Goal: Task Accomplishment & Management: Complete application form

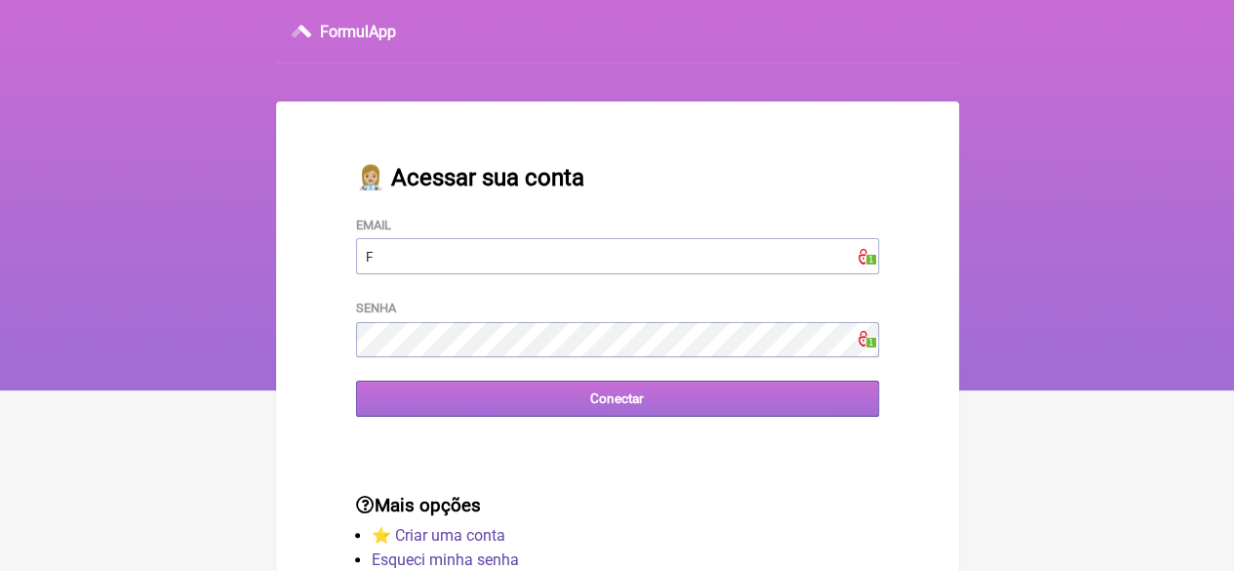
click at [517, 407] on input "Conectar" at bounding box center [617, 398] width 523 height 36
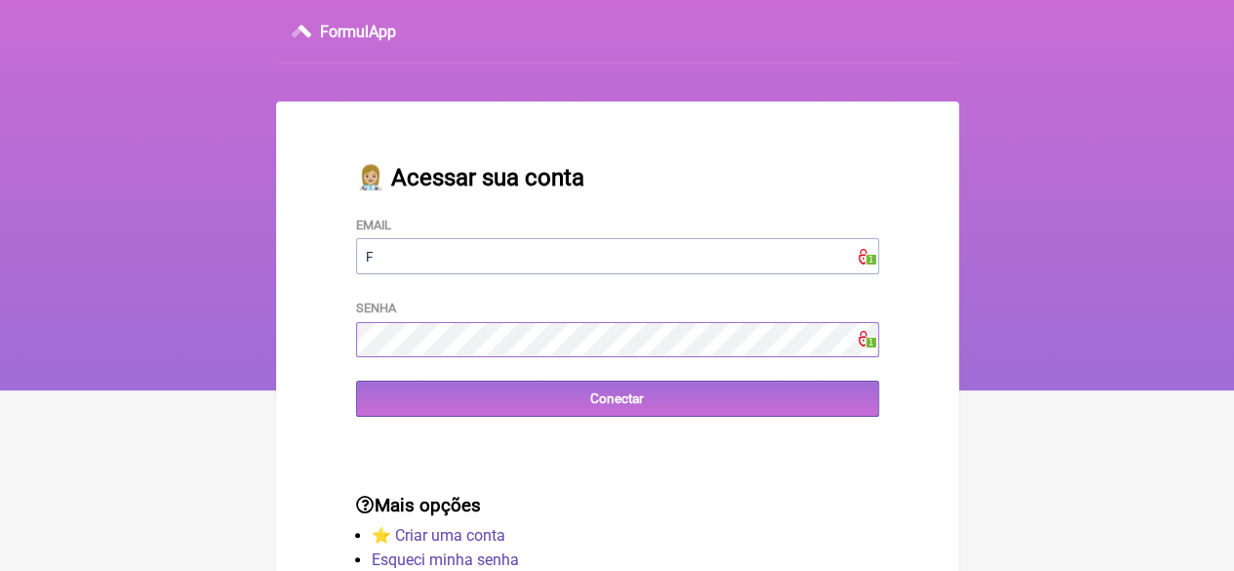
type input "FCAETANORJ@YAHOO.COM.BR"
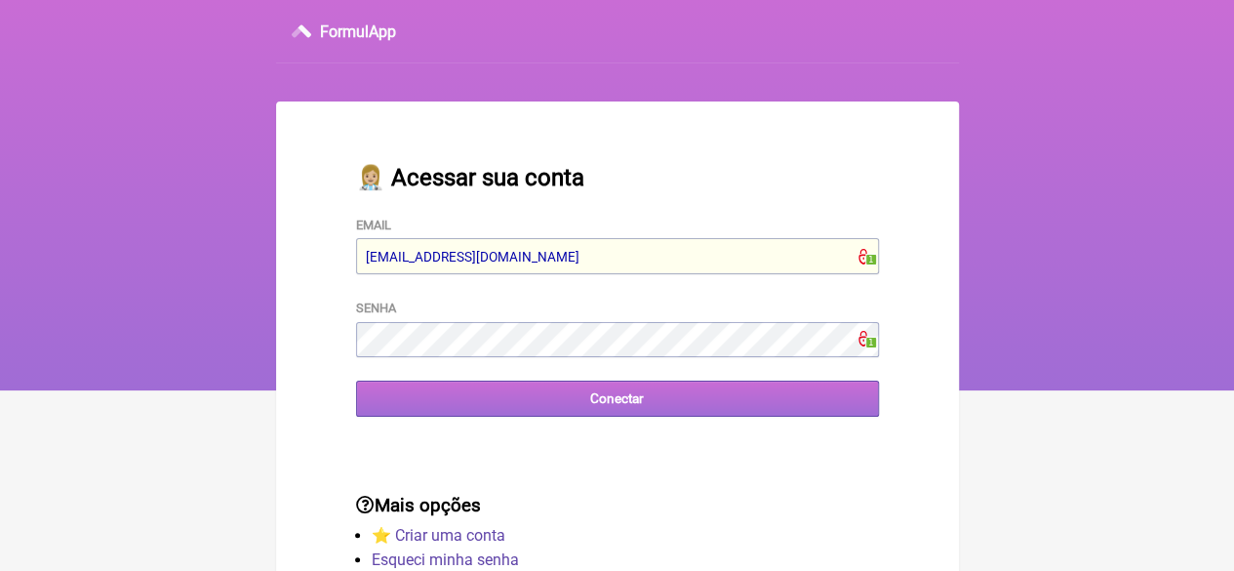
click at [587, 407] on input "Conectar" at bounding box center [617, 398] width 523 height 36
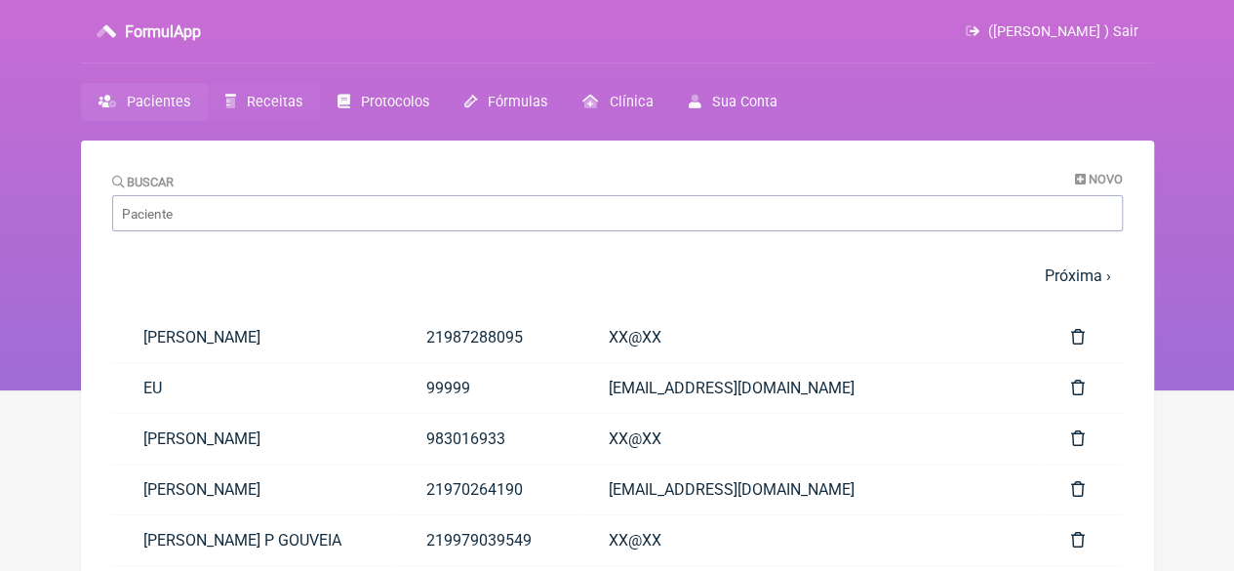
click at [265, 104] on span "Receitas" at bounding box center [275, 102] width 56 height 17
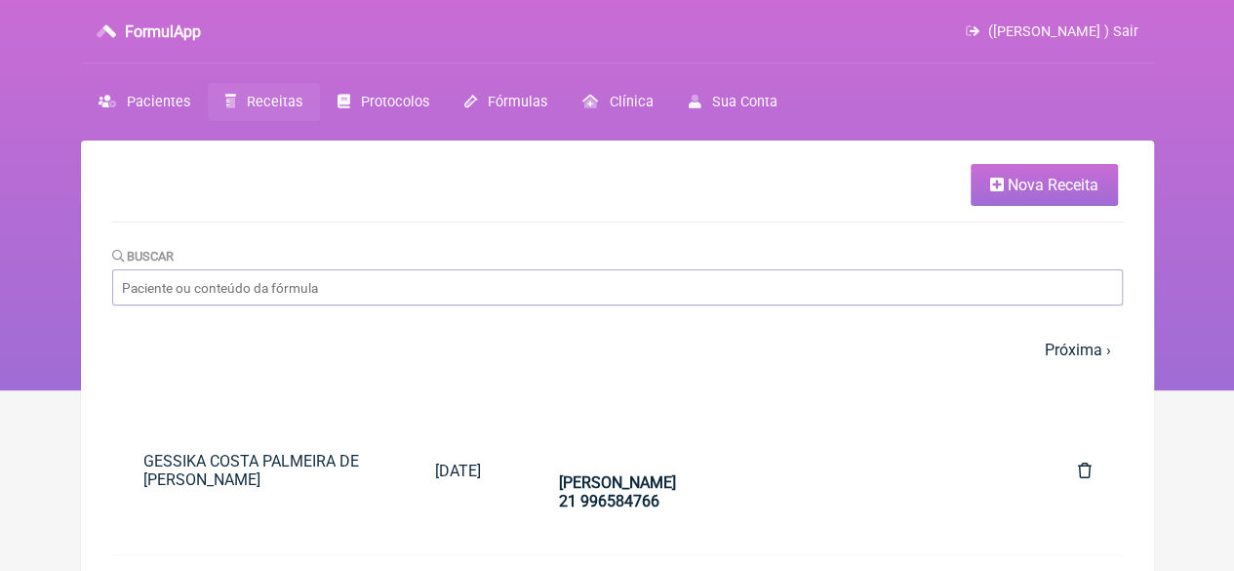
click at [1047, 182] on span "Nova Receita" at bounding box center [1053, 185] width 91 height 19
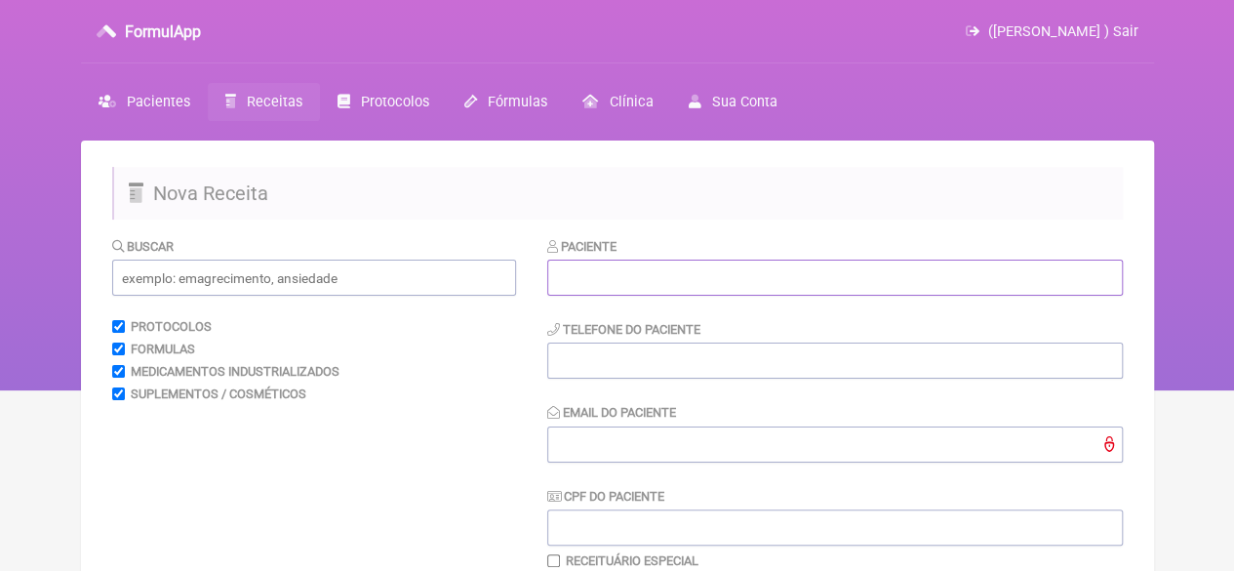
click at [605, 280] on input "text" at bounding box center [835, 278] width 576 height 36
paste input "JAQUELINE FARIA LIMA"
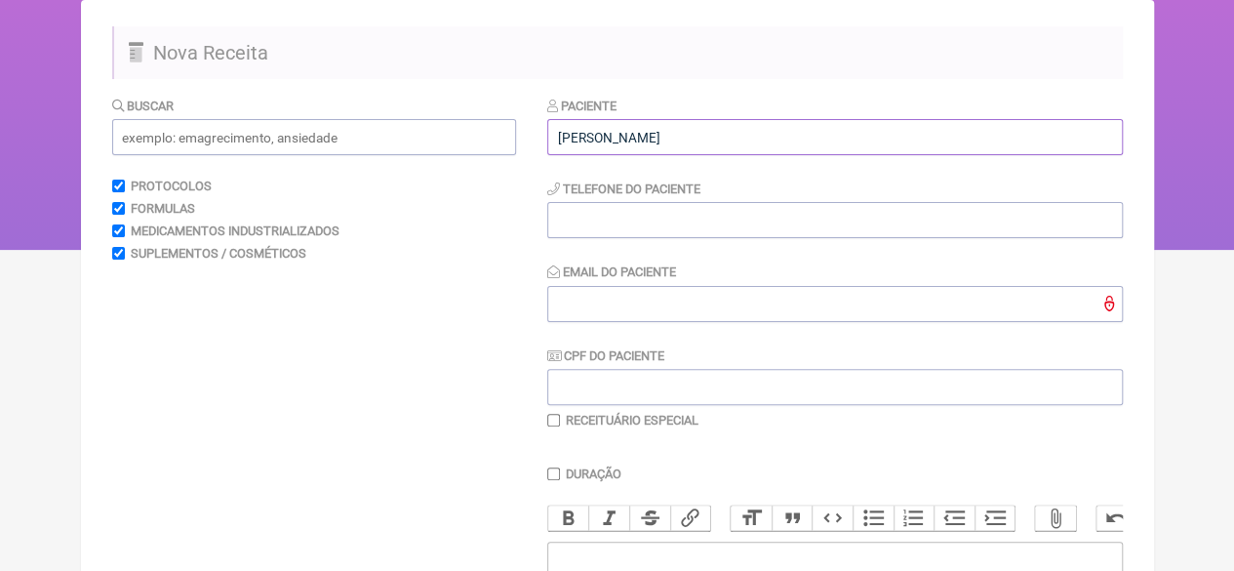
scroll to position [195, 0]
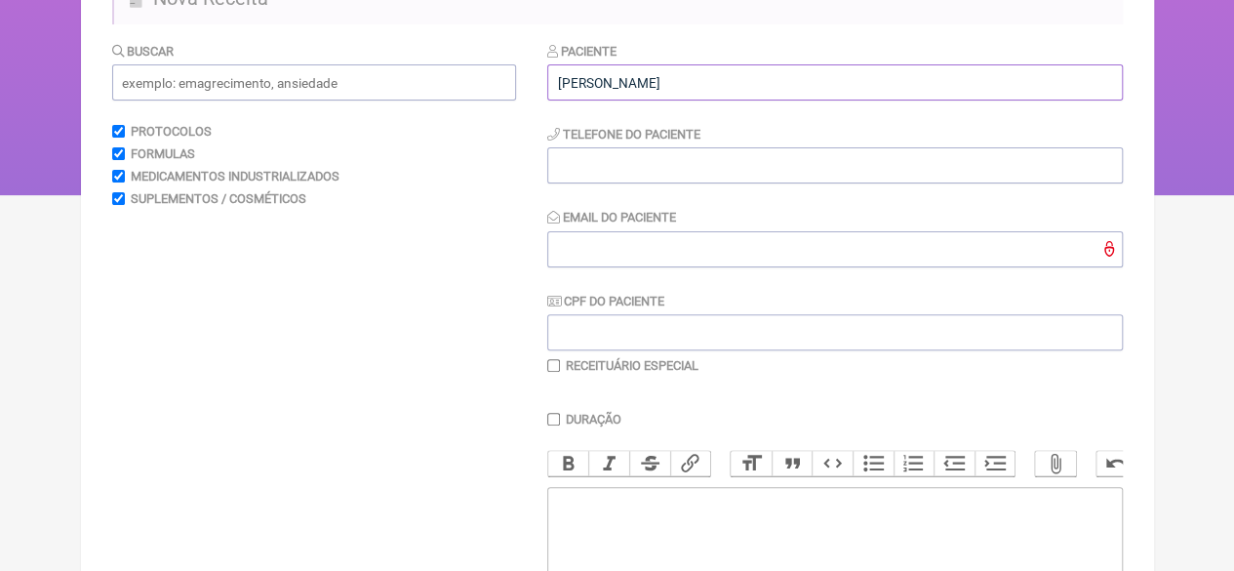
type input "JAQUELINE FARIA LIMA"
click at [596, 342] on input "CPF do Paciente" at bounding box center [835, 332] width 576 height 36
type input "11678702714"
click at [586, 247] on input "Email do Paciente" at bounding box center [835, 249] width 576 height 36
type input "X@X"
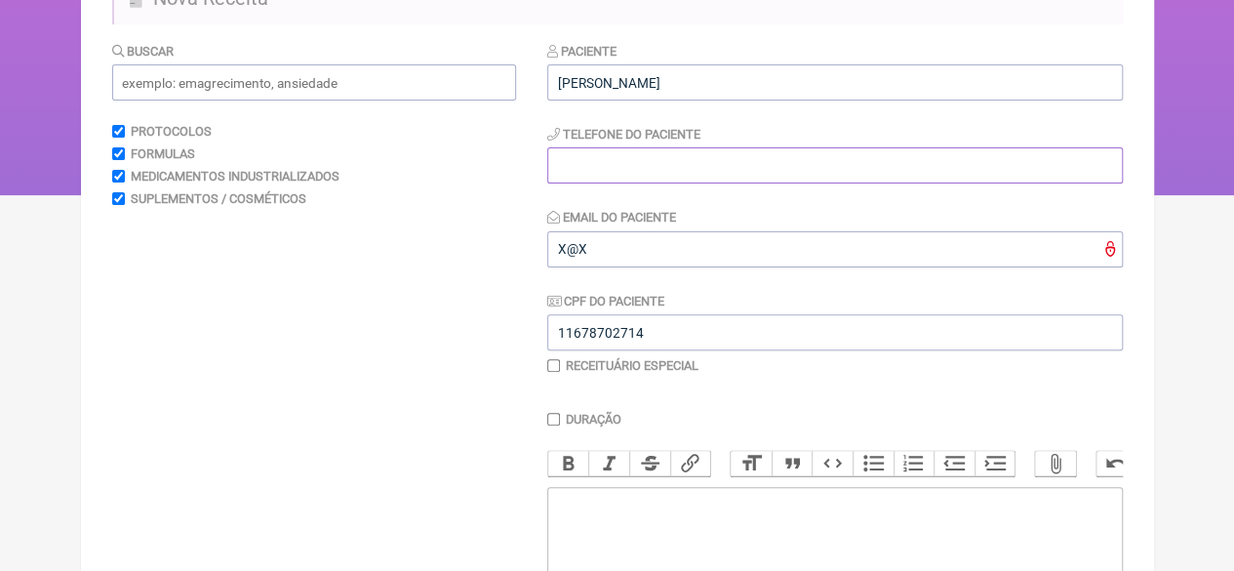
click at [584, 158] on input "tel" at bounding box center [835, 165] width 576 height 36
type input "21"
click at [289, 89] on input "text" at bounding box center [314, 82] width 404 height 36
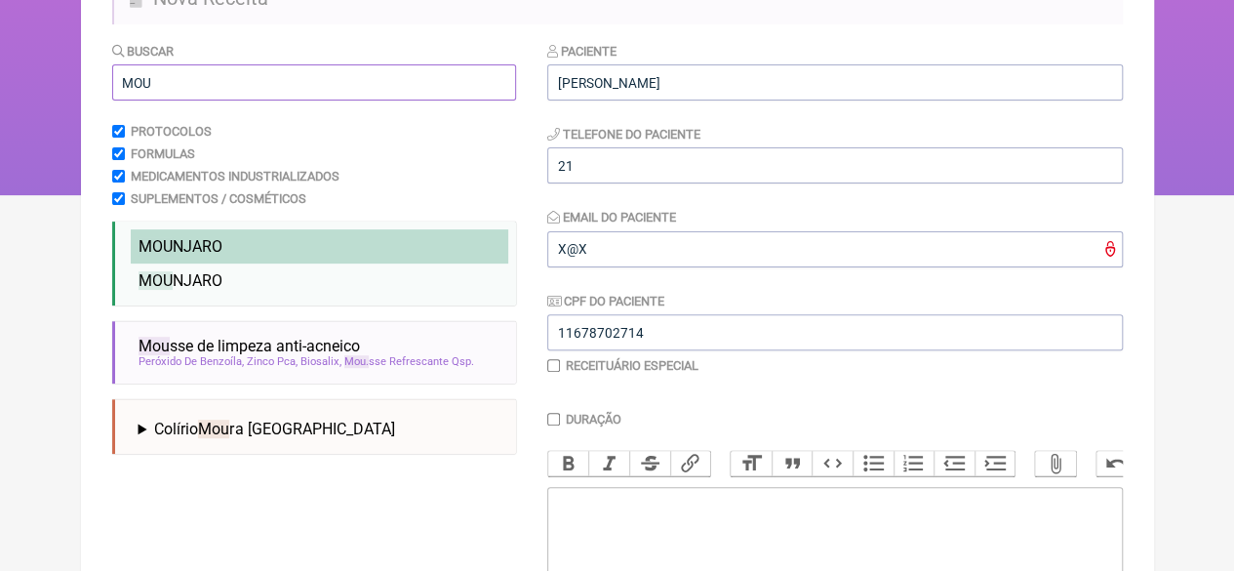
type input "MOU"
click at [205, 260] on li "MOU NJARO" at bounding box center [320, 246] width 378 height 34
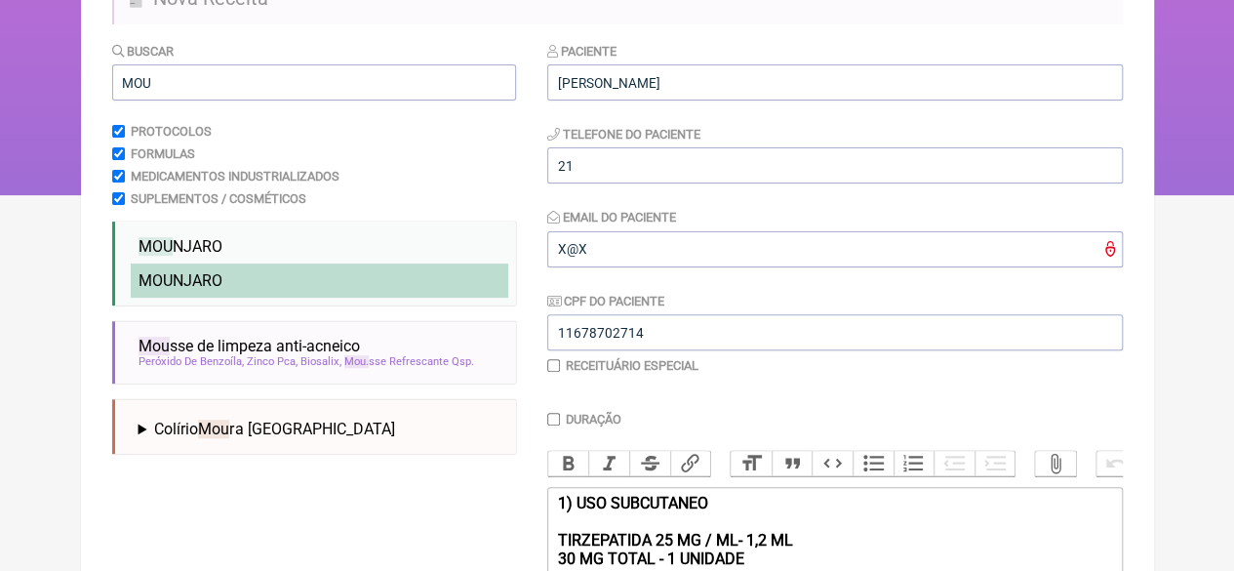
click at [201, 284] on span "MOU NJARO" at bounding box center [181, 280] width 84 height 19
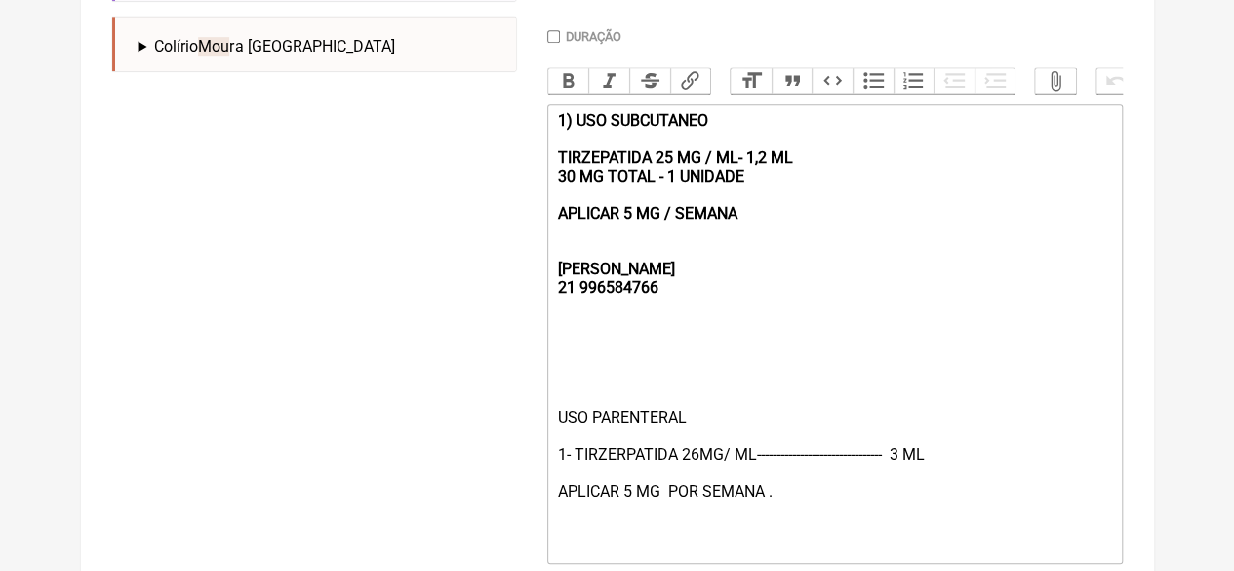
scroll to position [585, 0]
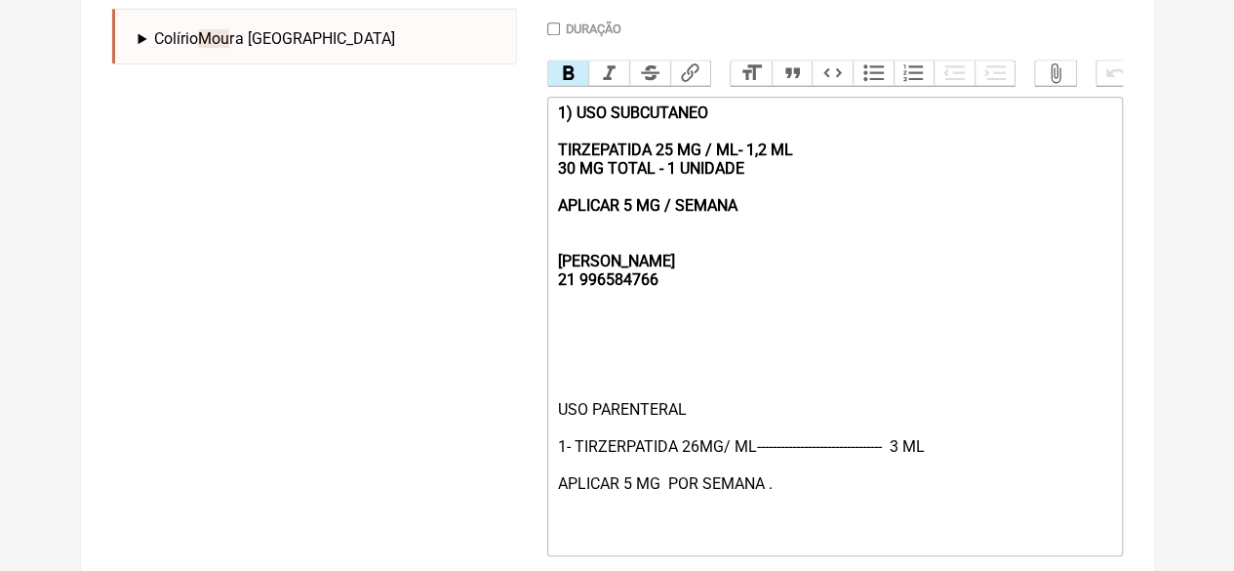
drag, startPoint x: 758, startPoint y: 225, endPoint x: 523, endPoint y: 168, distance: 242.1
click at [515, 157] on form "Buscar MOU Protocolos Formulas Medicamentos Industrializados Suplementos / Cosm…" at bounding box center [617, 156] width 1011 height 1011
click at [771, 225] on div "1) USO SUBCUTANEO TIRZEPATIDA 25 MG / ML- 1,2 ML 30 MG TOTAL - 1 UNIDADE APLICA…" at bounding box center [834, 195] width 554 height 185
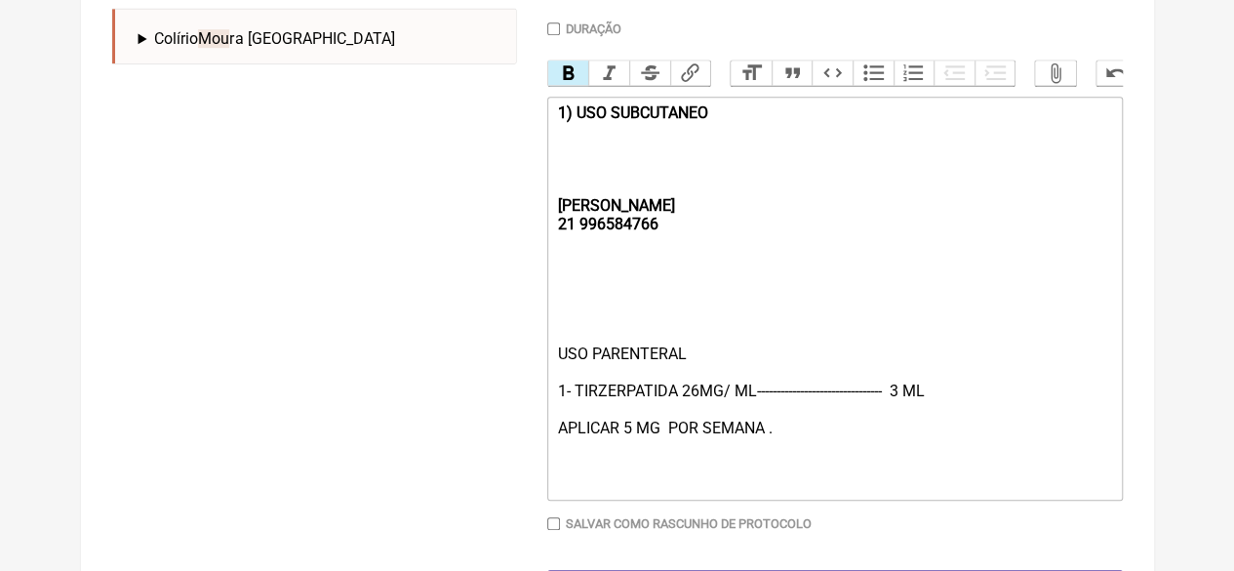
drag, startPoint x: 732, startPoint y: 127, endPoint x: 502, endPoint y: 128, distance: 229.3
click at [502, 128] on form "Buscar MOU Protocolos Formulas Medicamentos Industrializados Suplementos / Cosm…" at bounding box center [617, 128] width 1011 height 955
type trix-editor "<div><strong><br><br><br><br><br>REBECCA&nbsp;<br>21 996584766</strong></div><d…"
drag, startPoint x: 909, startPoint y: 407, endPoint x: 900, endPoint y: 411, distance: 10.5
click at [900, 411] on div "USO PARENTERAL 1- TIRZERPATIDA 26MG/ ML-------------------------------- 3 ML AP…" at bounding box center [834, 418] width 554 height 148
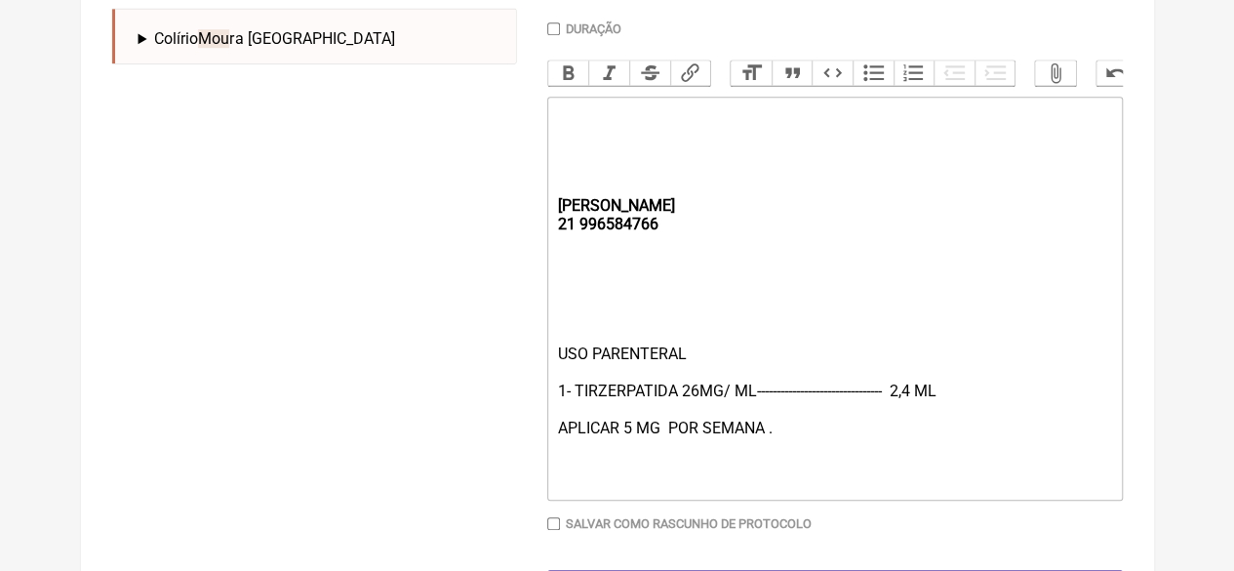
scroll to position [674, 0]
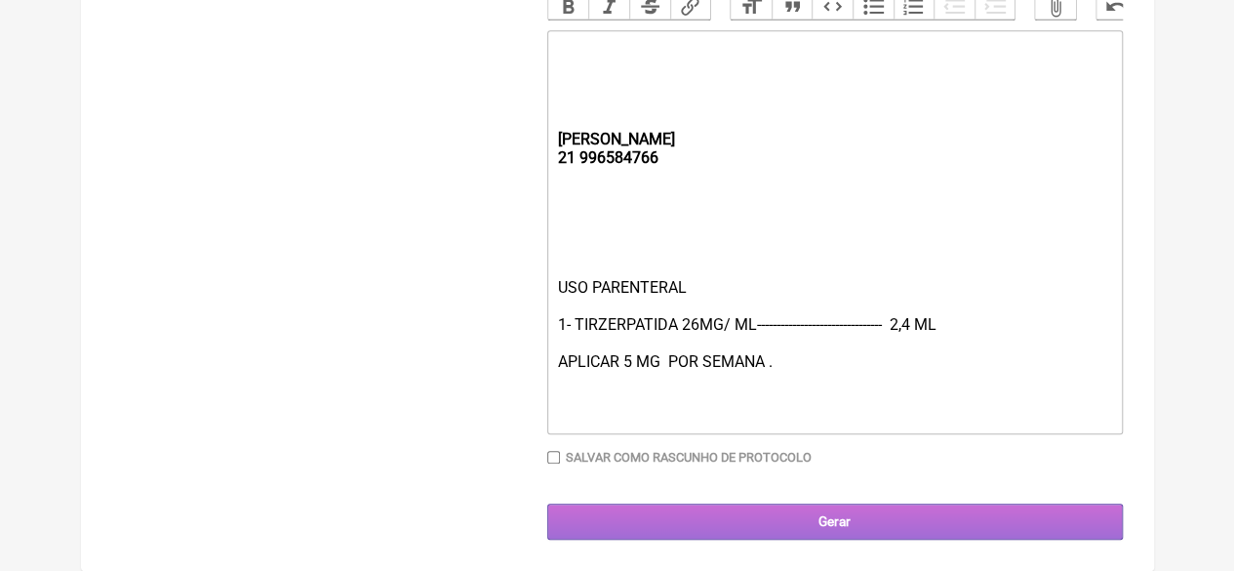
click at [751, 525] on input "Gerar" at bounding box center [835, 521] width 576 height 36
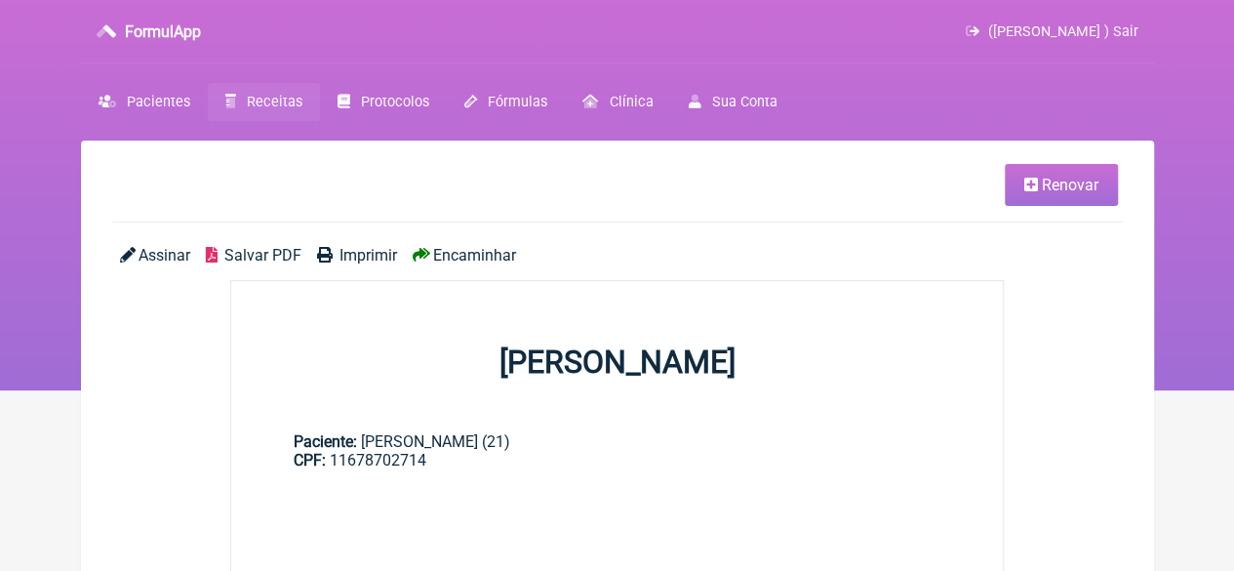
click at [367, 253] on span "Imprimir" at bounding box center [369, 255] width 58 height 19
click at [363, 254] on span "Imprimir" at bounding box center [369, 255] width 58 height 19
click at [1060, 188] on span "Renovar" at bounding box center [1070, 185] width 57 height 19
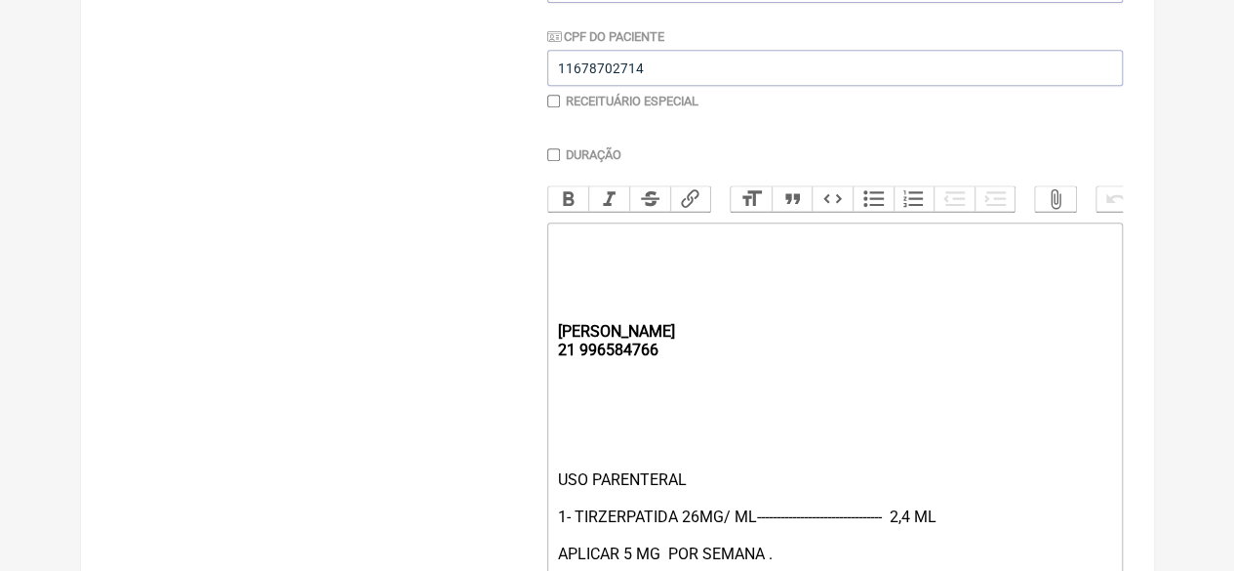
scroll to position [674, 0]
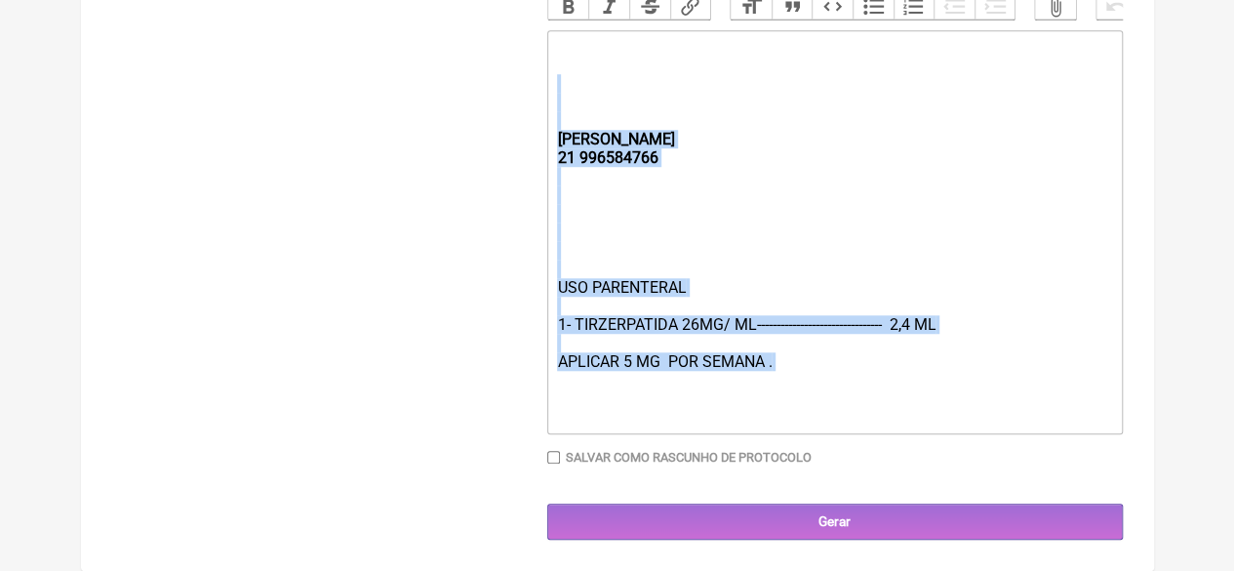
drag, startPoint x: 812, startPoint y: 374, endPoint x: 534, endPoint y: 99, distance: 391.2
click at [534, 99] on form "Buscar Protocolos Formulas Medicamentos Industrializados Suplementos / Cosmétic…" at bounding box center [617, 61] width 1011 height 955
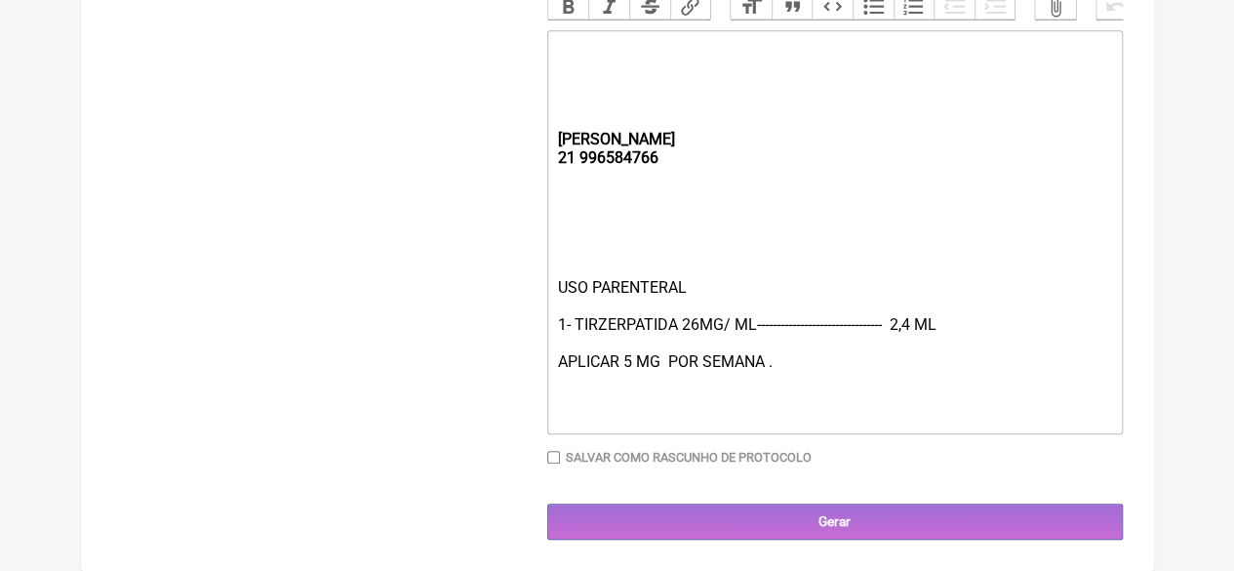
type trix-editor "<div><strong><br><br><br></strong><br><br><br></div>"
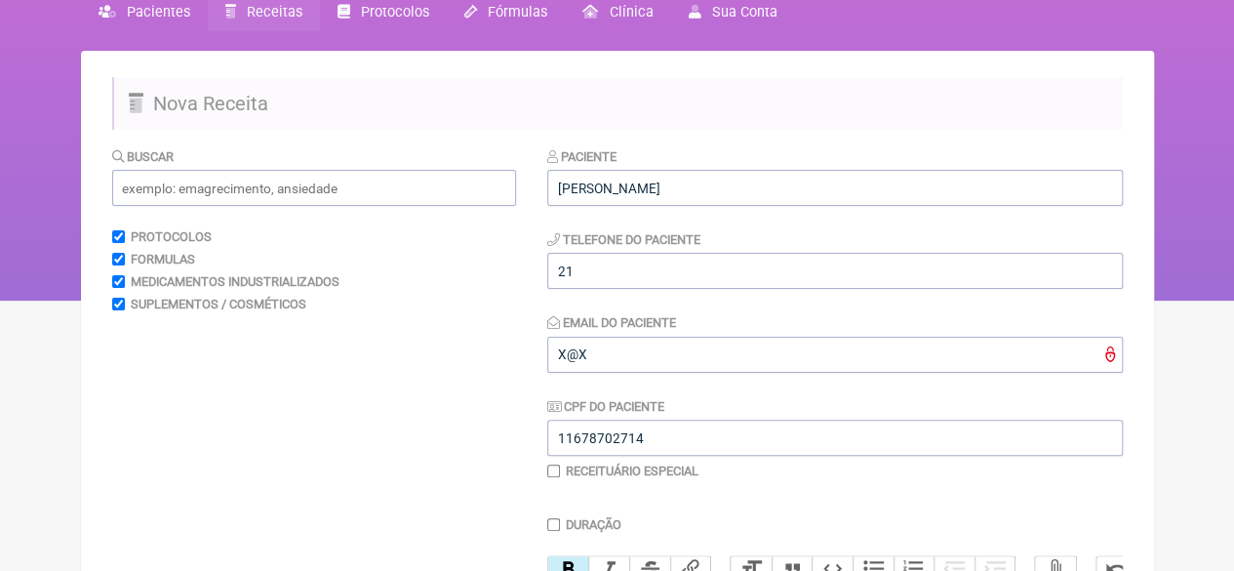
scroll to position [10, 0]
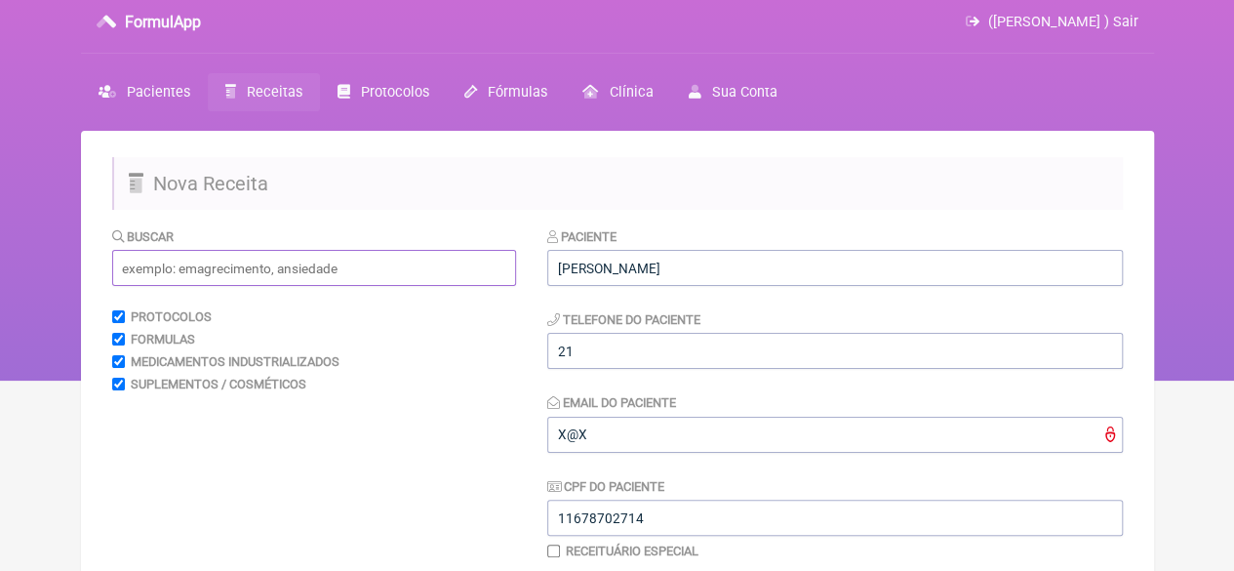
click at [166, 270] on input "text" at bounding box center [314, 268] width 404 height 36
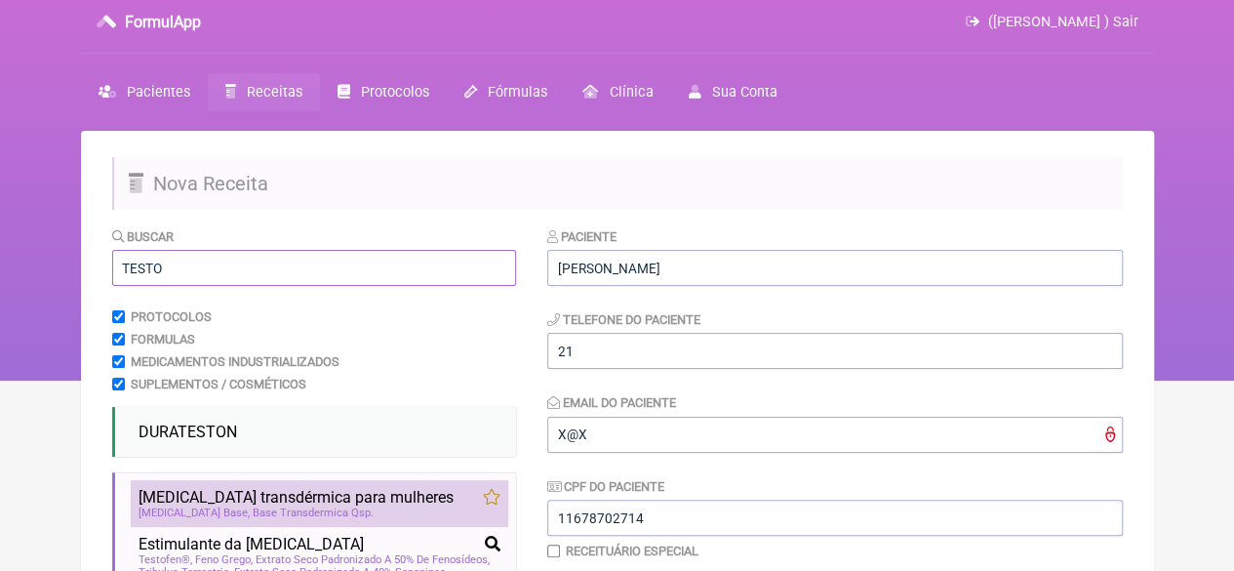
type input "TESTO"
drag, startPoint x: 345, startPoint y: 503, endPoint x: 388, endPoint y: 504, distance: 42.9
click at [345, 502] on span "Testosterona transdérmica para mulheres" at bounding box center [296, 497] width 315 height 19
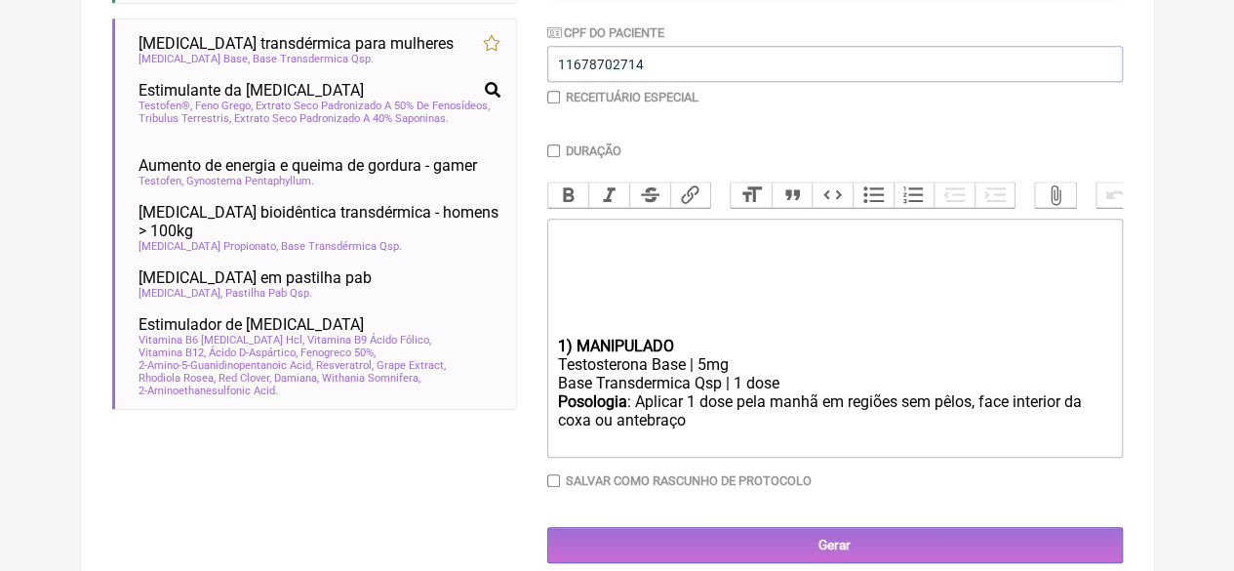
scroll to position [506, 0]
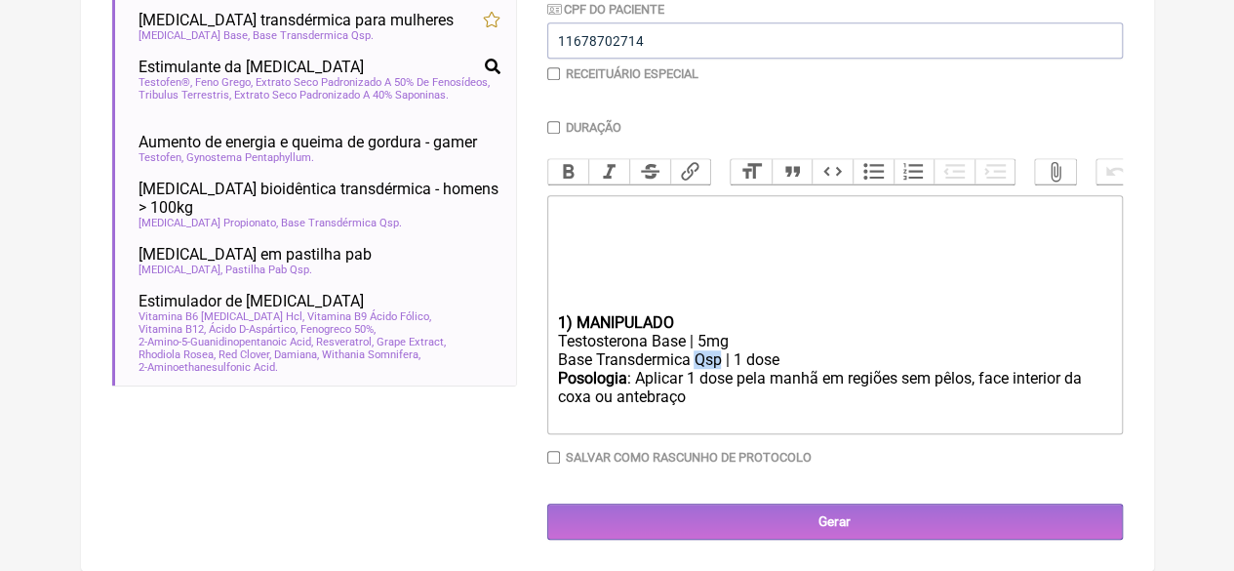
drag, startPoint x: 719, startPoint y: 356, endPoint x: 700, endPoint y: 357, distance: 19.5
click at [699, 357] on div "Base Transdermica Qsp | 1 dose" at bounding box center [834, 359] width 554 height 19
type trix-editor "<div><strong><br><br><br></strong><br><br><br></div><div><strong>1) MANIPULADO<…"
click at [555, 67] on input "checkbox" at bounding box center [553, 73] width 13 height 13
checkbox input "true"
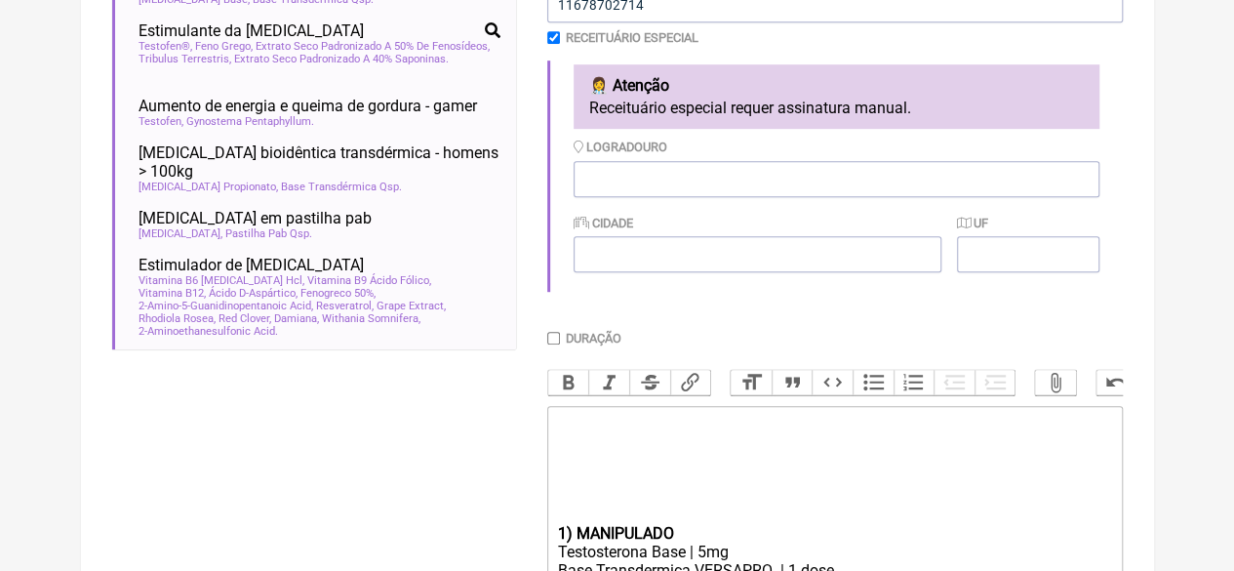
scroll to position [755, 0]
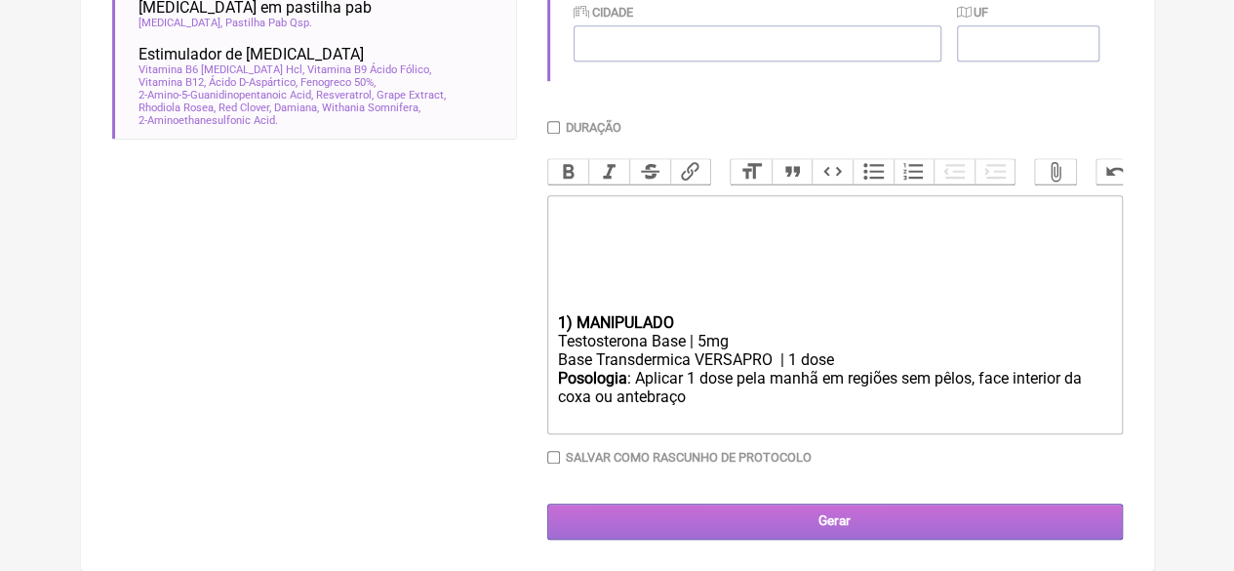
click at [835, 514] on input "Gerar" at bounding box center [835, 521] width 576 height 36
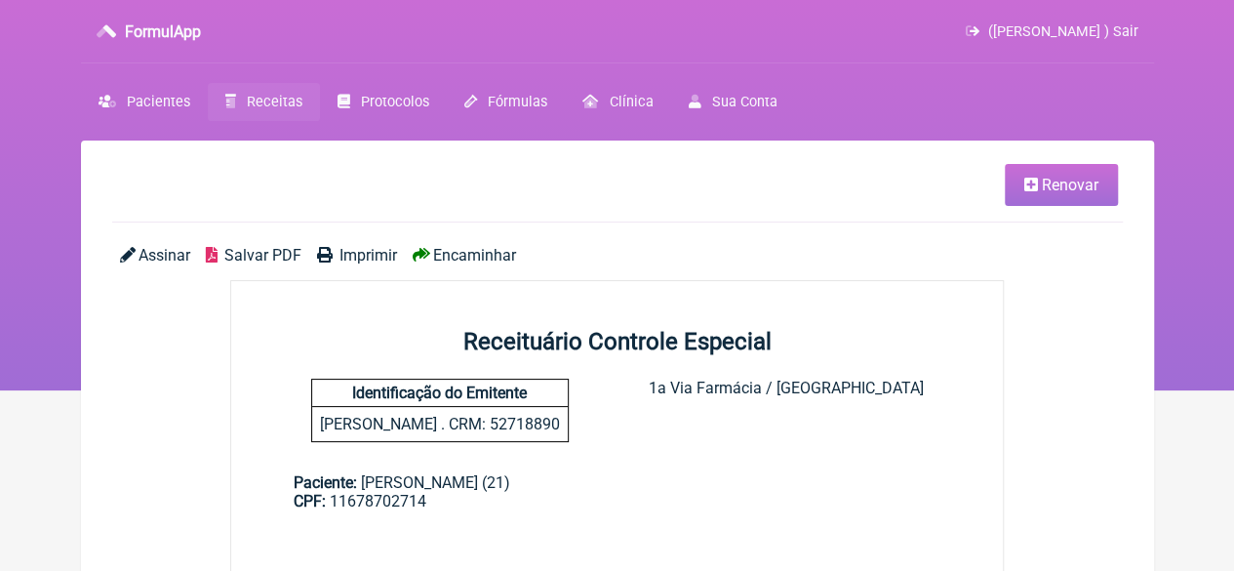
click at [363, 251] on span "Imprimir" at bounding box center [369, 255] width 58 height 19
click at [261, 106] on span "Receitas" at bounding box center [275, 102] width 56 height 17
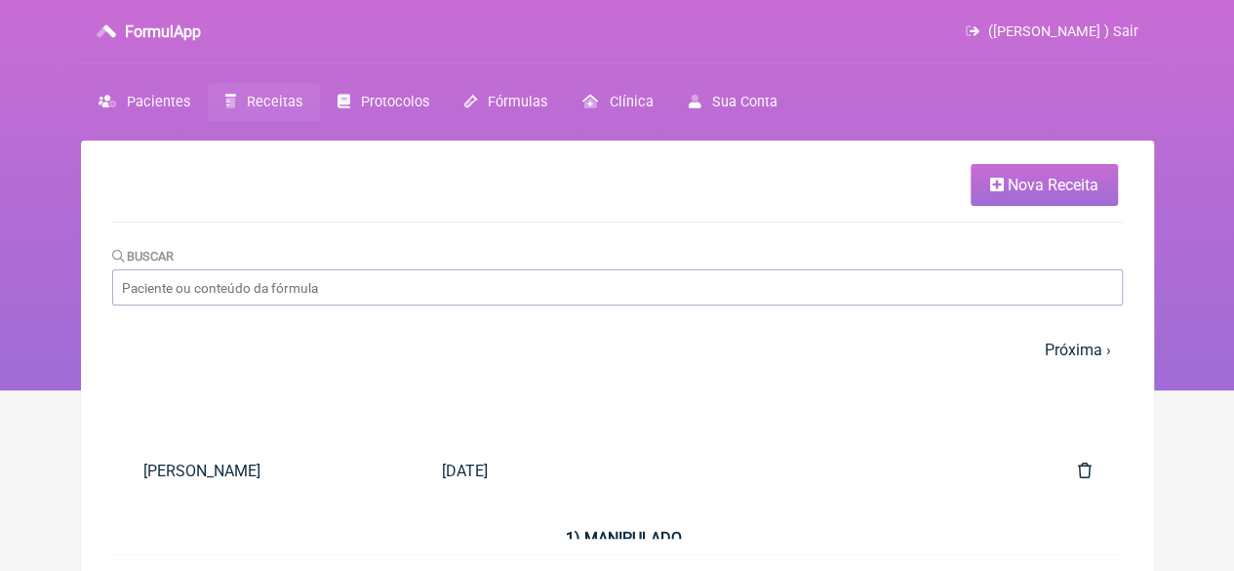
drag, startPoint x: 998, startPoint y: 181, endPoint x: 882, endPoint y: 192, distance: 116.6
click at [999, 180] on icon at bounding box center [997, 185] width 14 height 16
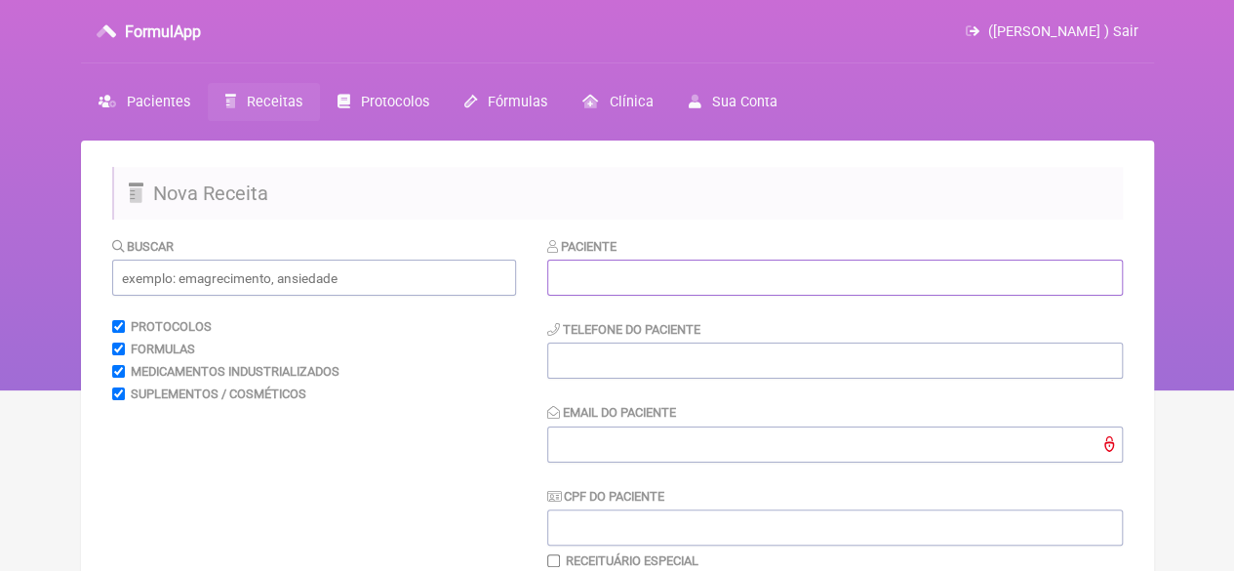
click at [667, 288] on input "text" at bounding box center [835, 278] width 576 height 36
paste input "SUELEN [PERSON_NAME]"
type input "SUELEN [PERSON_NAME]"
click at [612, 362] on input "tel" at bounding box center [835, 360] width 576 height 36
type input "21"
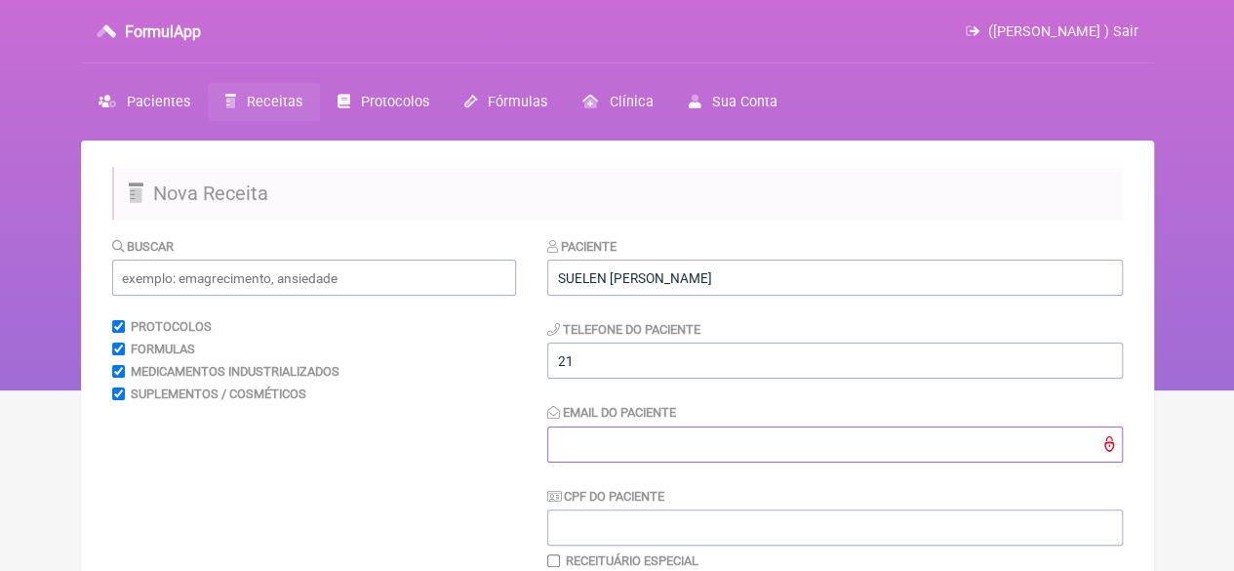
click at [595, 443] on input "Email do Paciente" at bounding box center [835, 444] width 576 height 36
type input "X@X"
click at [256, 281] on input "text" at bounding box center [314, 278] width 404 height 36
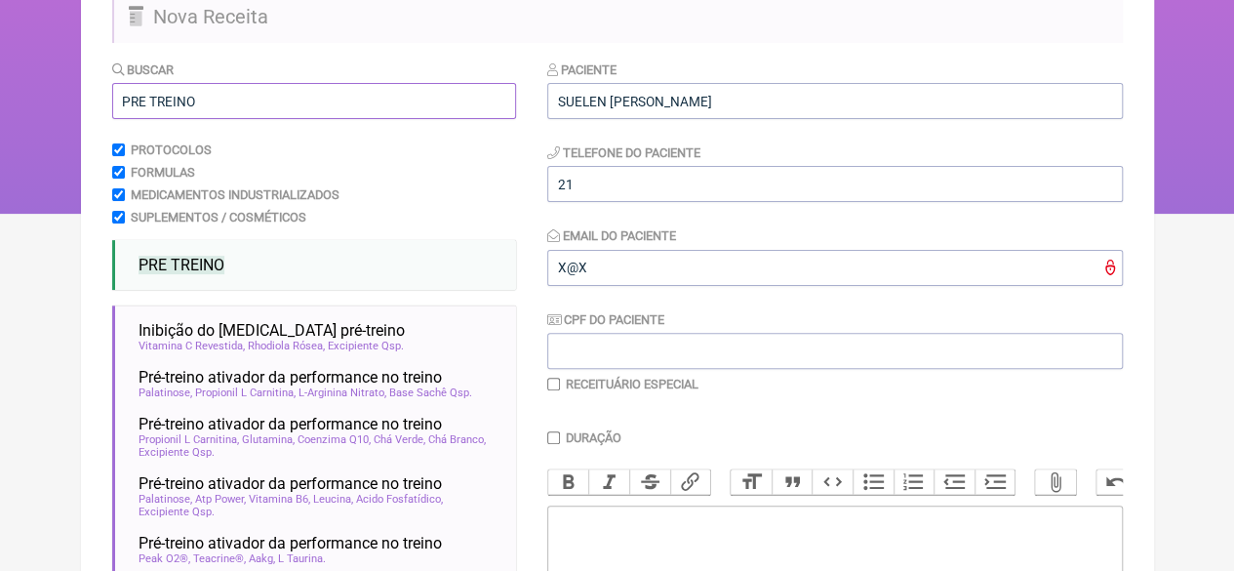
scroll to position [195, 0]
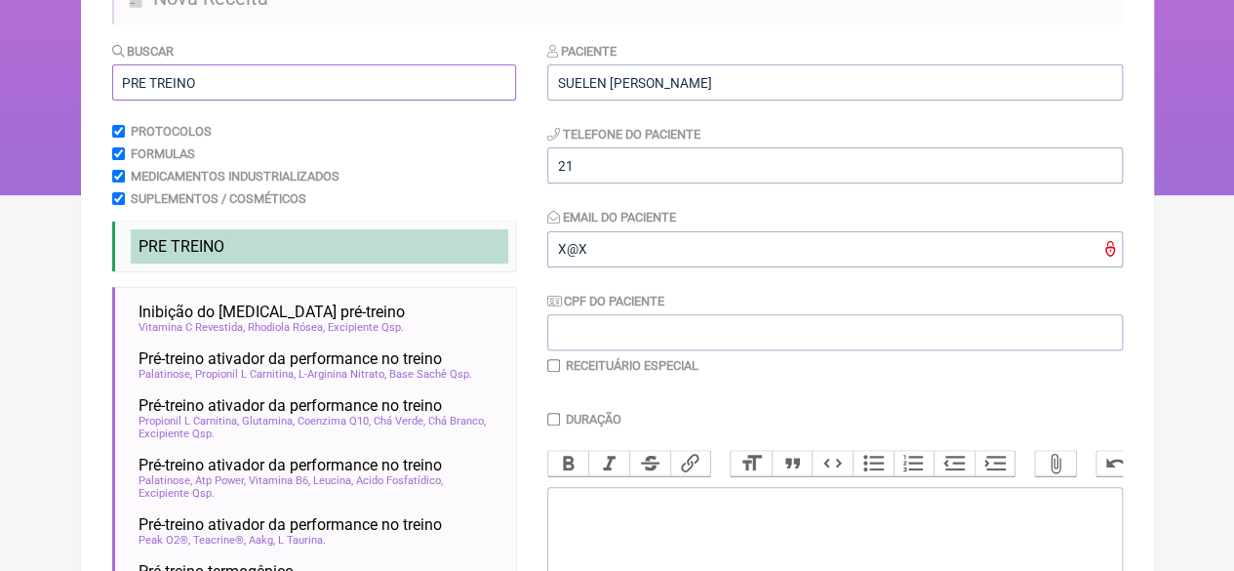
type input "PRE TREINO"
click at [213, 248] on span "PRE TREINO" at bounding box center [182, 246] width 86 height 19
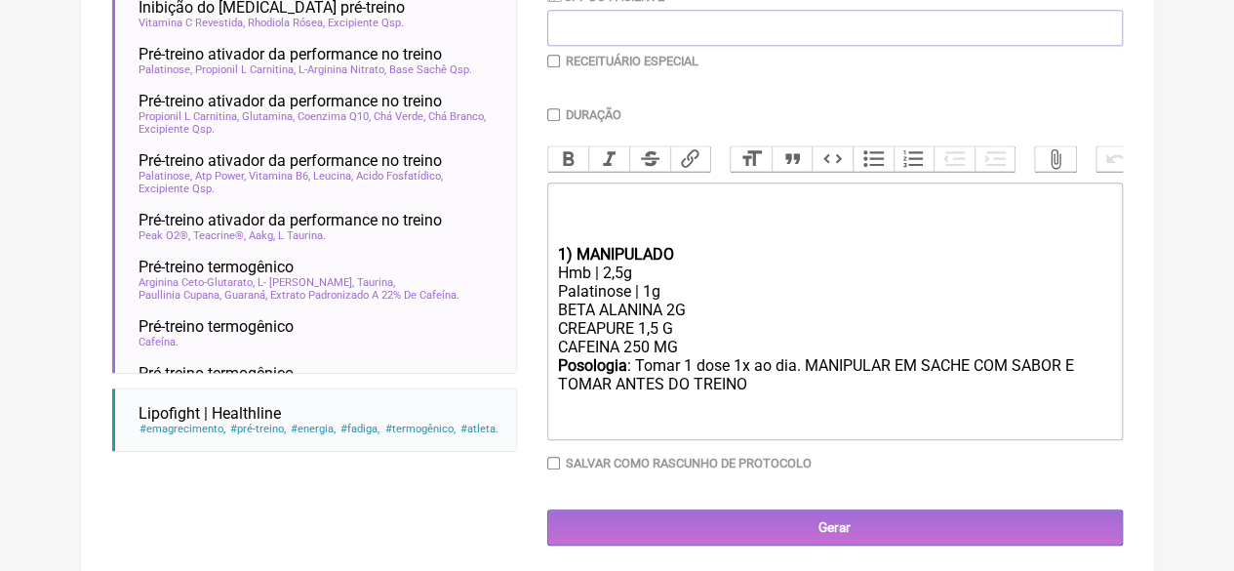
scroll to position [525, 0]
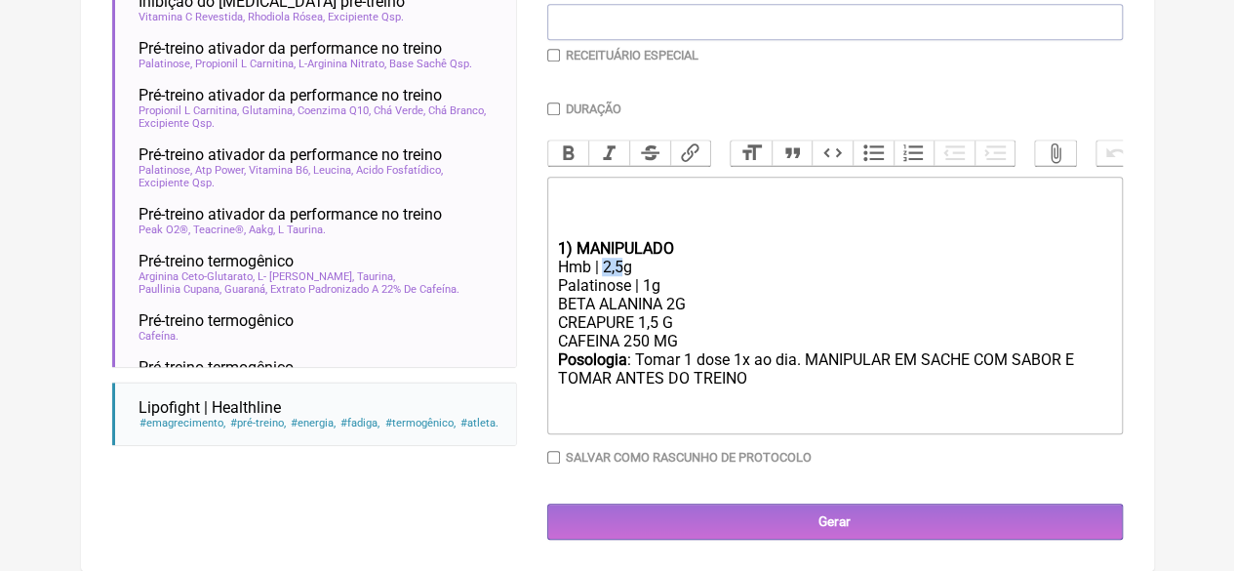
drag, startPoint x: 619, startPoint y: 264, endPoint x: 605, endPoint y: 265, distance: 13.7
click at [605, 265] on div "Hmb | 2,5g" at bounding box center [834, 267] width 554 height 19
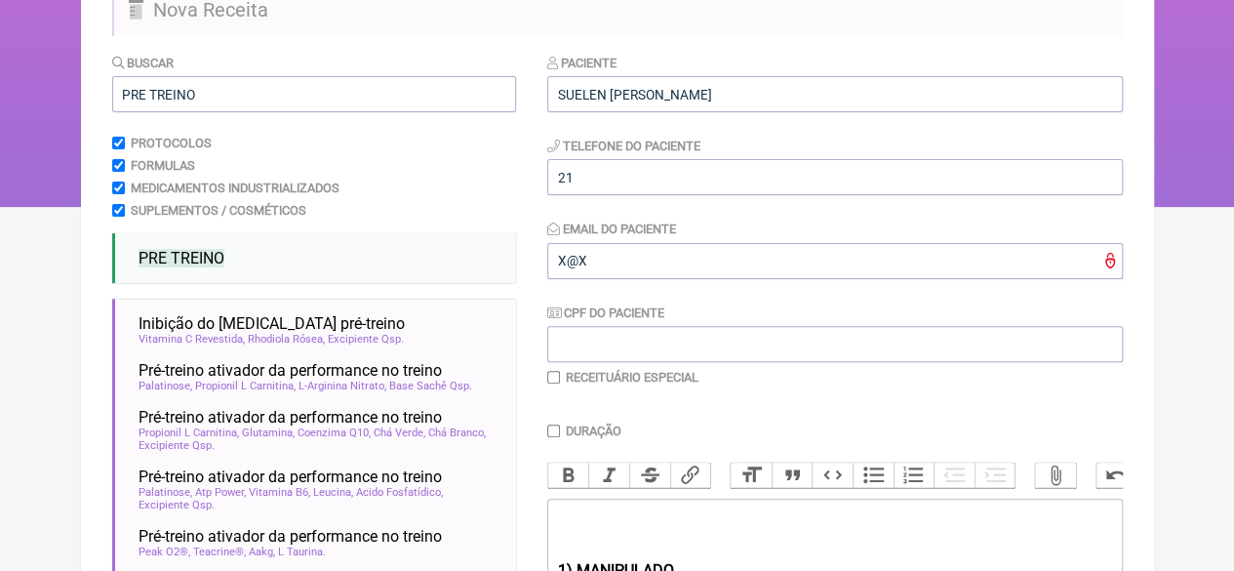
scroll to position [427, 0]
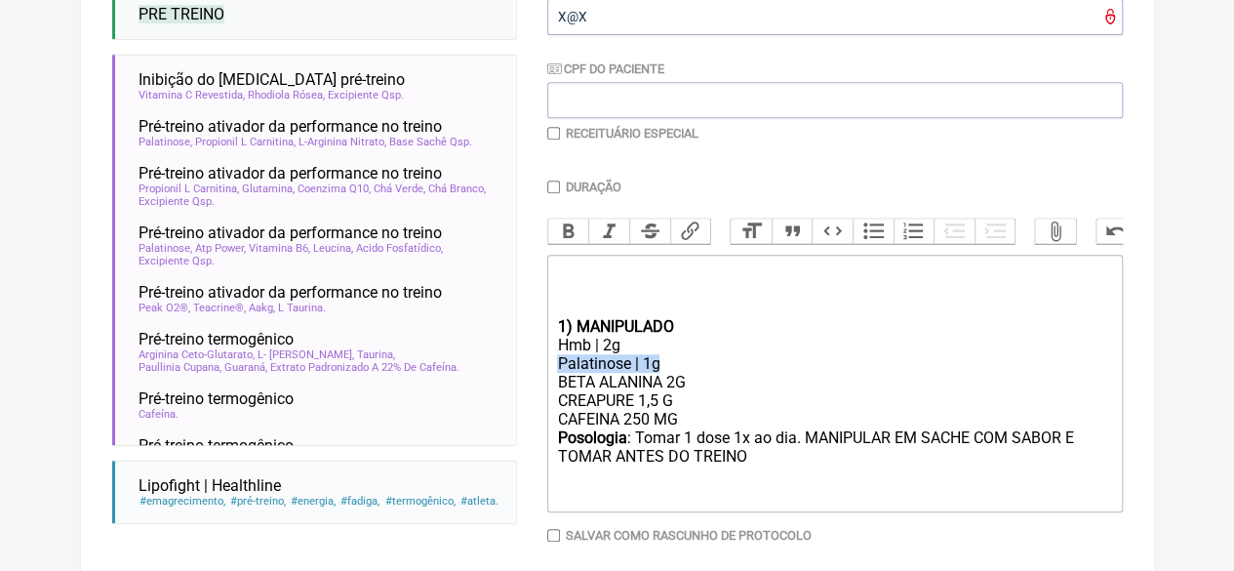
drag, startPoint x: 673, startPoint y: 381, endPoint x: 544, endPoint y: 379, distance: 128.8
click at [544, 379] on form "Buscar PRE TREINO Protocolos Formulas Medicamentos Industrializados Suplementos…" at bounding box center [617, 213] width 1011 height 809
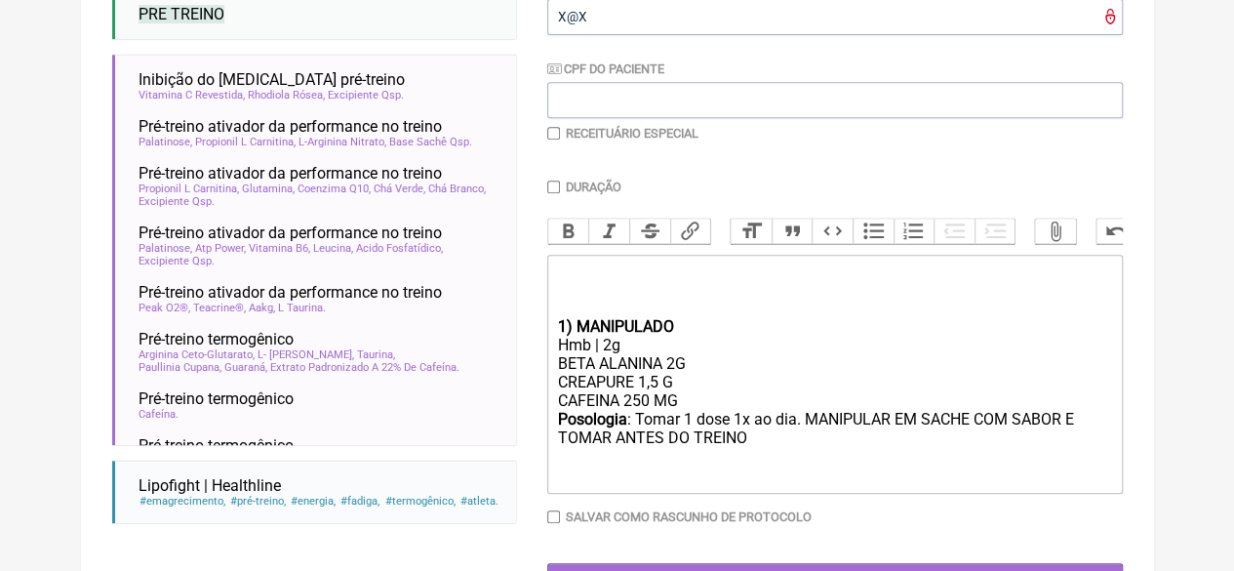
drag, startPoint x: 685, startPoint y: 413, endPoint x: 528, endPoint y: 420, distance: 157.3
click at [528, 420] on form "Buscar PRE TREINO Protocolos Formulas Medicamentos Industrializados Suplementos…" at bounding box center [617, 204] width 1011 height 790
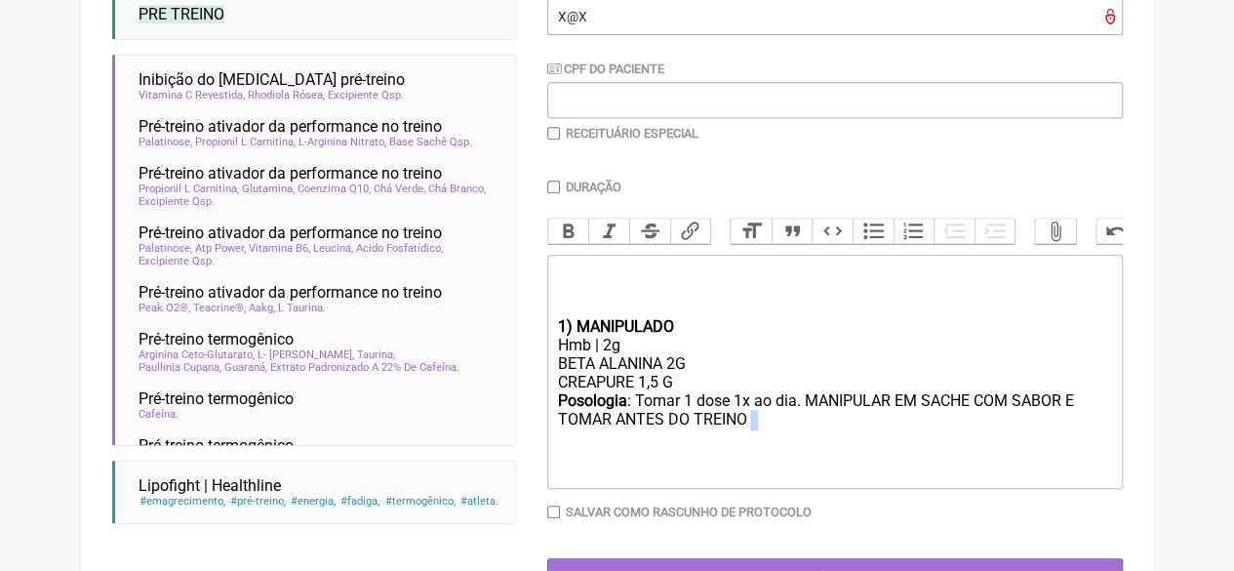
drag, startPoint x: 747, startPoint y: 440, endPoint x: 488, endPoint y: 450, distance: 259.7
click at [488, 450] on form "Buscar PRE TREINO Protocolos Formulas Medicamentos Industrializados Suplementos…" at bounding box center [617, 202] width 1011 height 786
click at [738, 443] on div "Posologia : Tomar 1 dose 1x ao dia. MANIPULAR EM SACHE COM SABOR E TOMAR ANTES …" at bounding box center [834, 429] width 554 height 76
drag, startPoint x: 749, startPoint y: 443, endPoint x: 534, endPoint y: 435, distance: 215.8
click at [534, 435] on form "Buscar PRE TREINO Protocolos Formulas Medicamentos Industrializados Suplementos…" at bounding box center [617, 202] width 1011 height 786
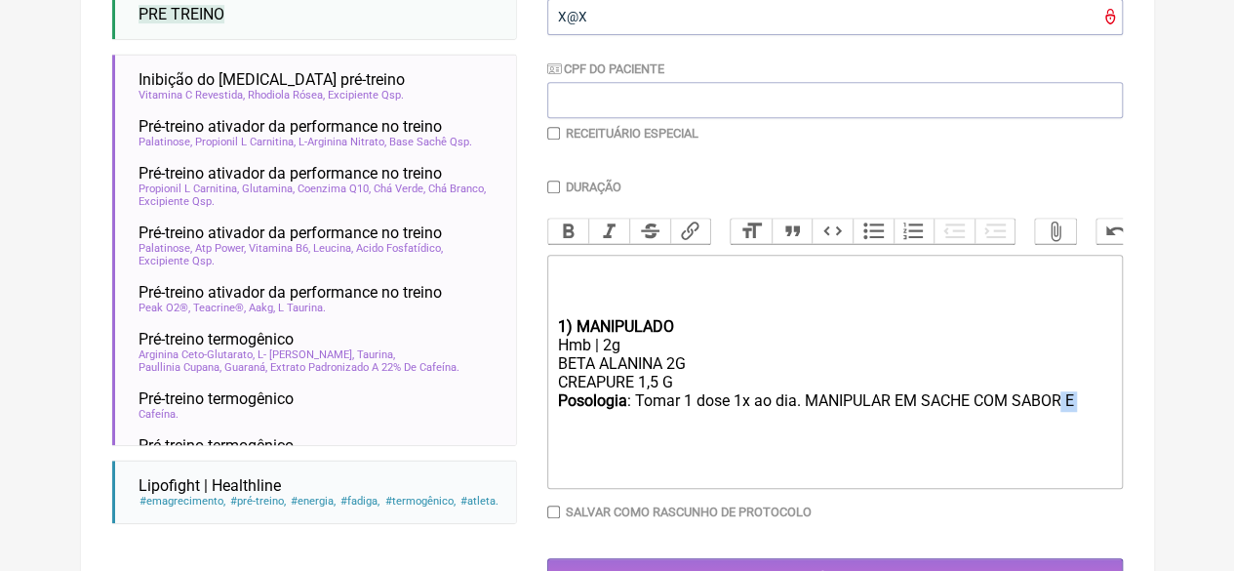
drag, startPoint x: 1079, startPoint y: 420, endPoint x: 1064, endPoint y: 422, distance: 14.8
click at [1064, 422] on div "Posologia : Tomar 1 dose 1x ao dia. MANIPULAR EM SACHE COM SABOR E ㅤ" at bounding box center [834, 420] width 554 height 58
type trix-editor "<div><br><br><br></div><div><strong>1) MANIPULADO</strong></div><div>Hmb | 2g</…"
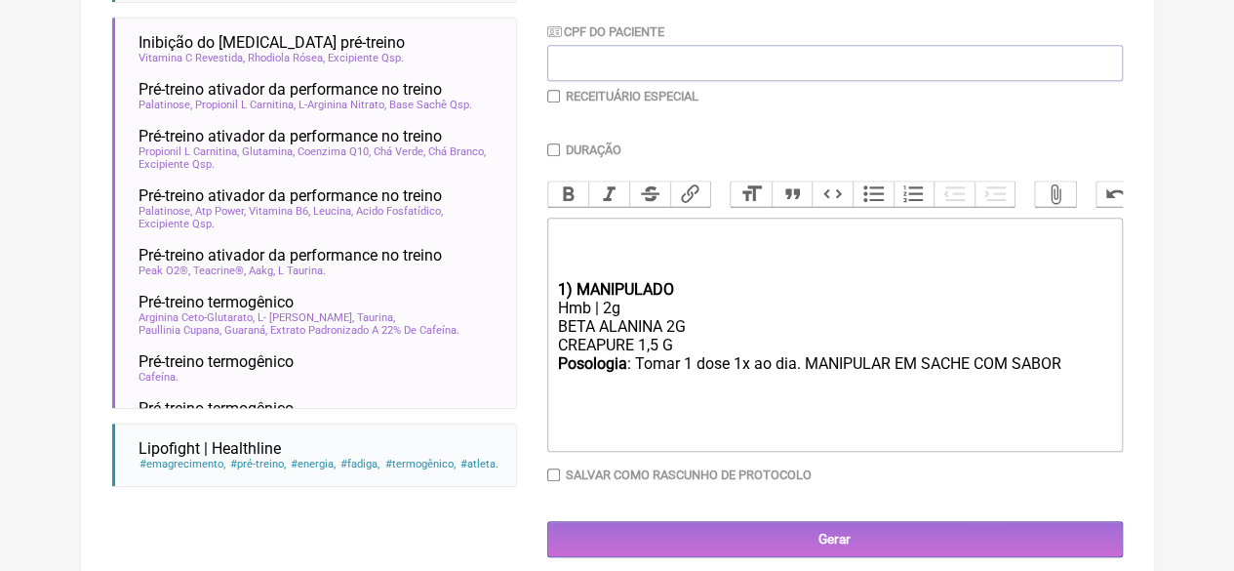
scroll to position [498, 0]
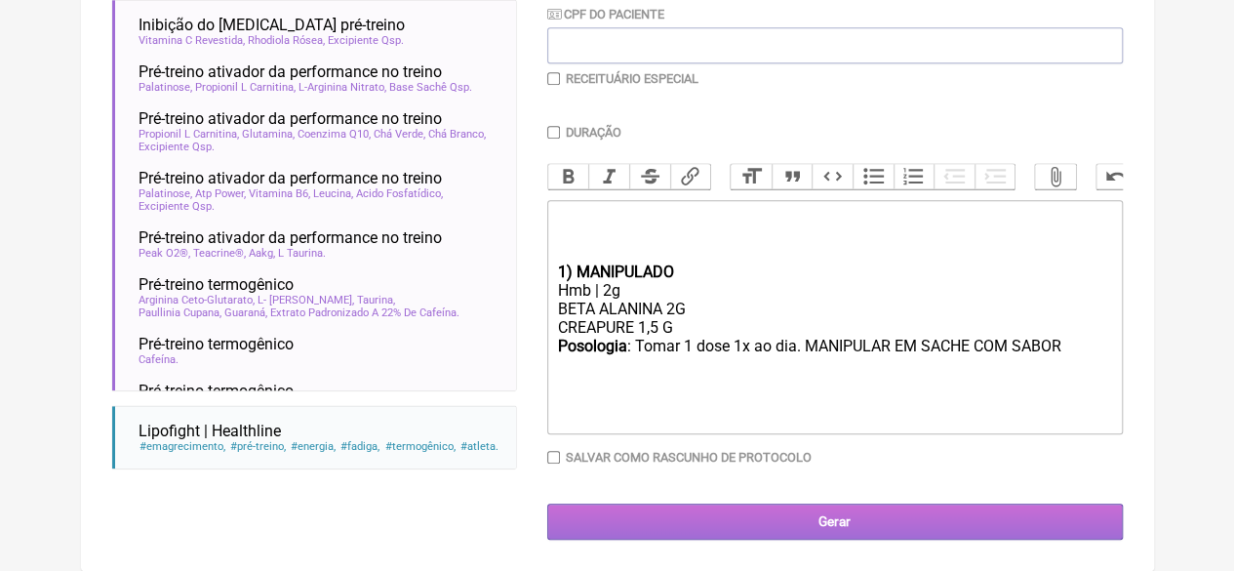
click at [816, 518] on input "Gerar" at bounding box center [835, 521] width 576 height 36
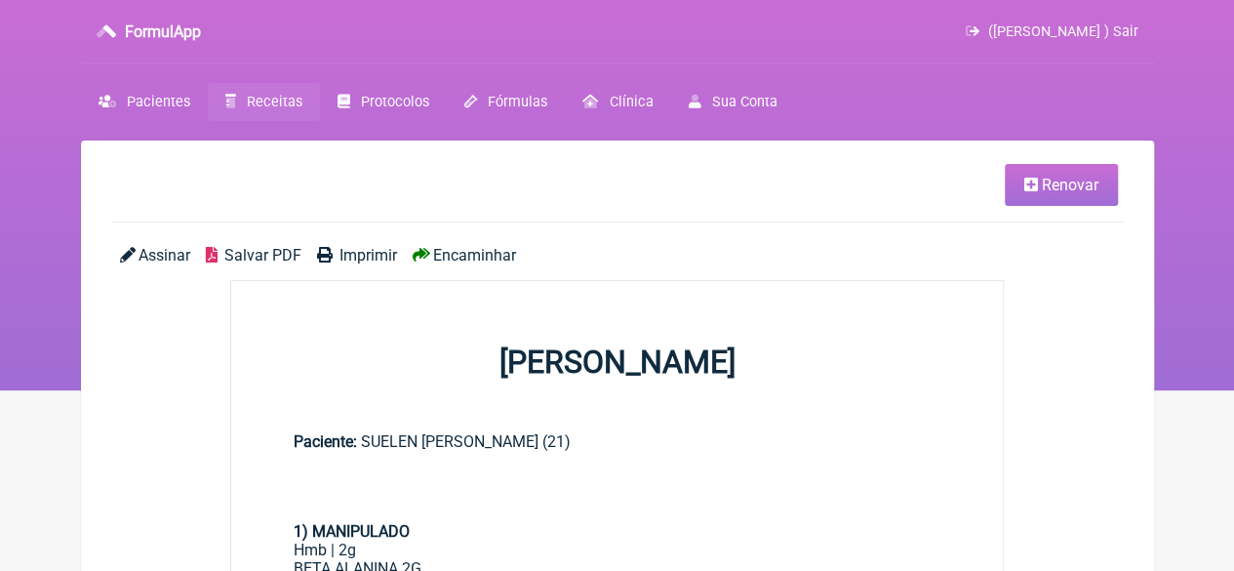
click at [355, 250] on span "Imprimir" at bounding box center [369, 255] width 58 height 19
